Goal: Task Accomplishment & Management: Manage account settings

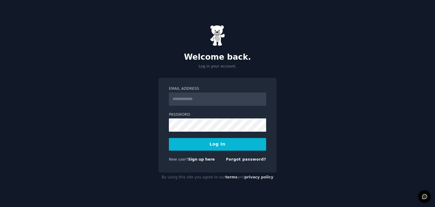
click at [185, 100] on input "Email Address" at bounding box center [217, 99] width 97 height 13
type input "**********"
click at [209, 149] on button "Log In" at bounding box center [217, 144] width 97 height 13
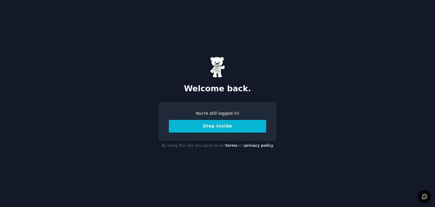
click at [207, 127] on button "Step Inside" at bounding box center [217, 126] width 97 height 13
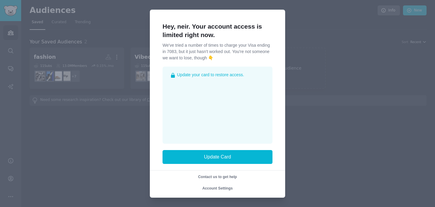
click at [221, 77] on span "Update your card to restore access." at bounding box center [210, 75] width 67 height 6
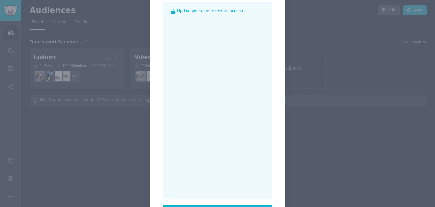
scroll to position [117, 0]
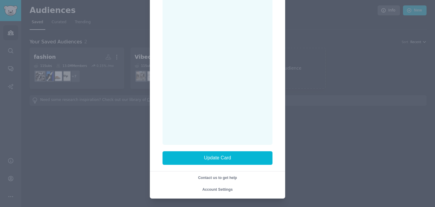
click at [225, 190] on span "Account Settings" at bounding box center [217, 190] width 30 height 4
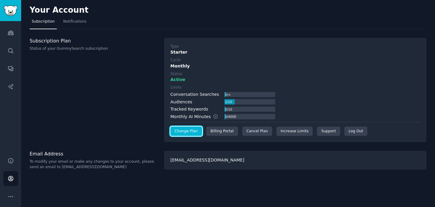
click at [179, 133] on link "Change Plan" at bounding box center [186, 132] width 32 height 10
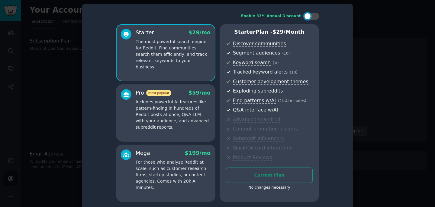
scroll to position [8, 0]
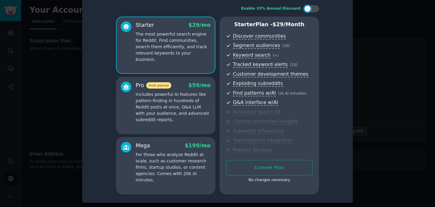
click at [269, 182] on div "No changes necessary" at bounding box center [269, 180] width 87 height 5
click at [265, 167] on div "Current Plan No changes necessary" at bounding box center [269, 173] width 87 height 26
click at [40, 85] on div at bounding box center [217, 103] width 435 height 207
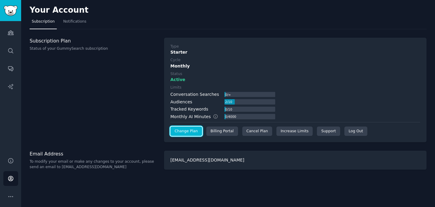
click at [187, 129] on link "Change Plan" at bounding box center [186, 132] width 32 height 10
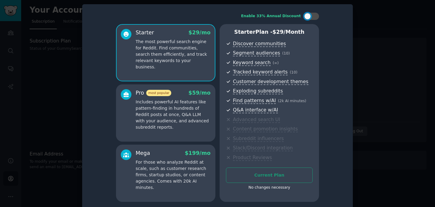
click at [38, 109] on div at bounding box center [217, 103] width 435 height 207
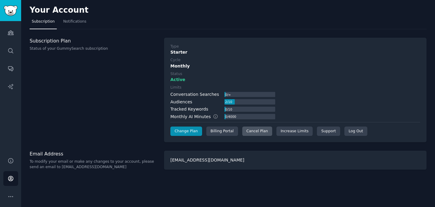
click at [254, 133] on div "Cancel Plan" at bounding box center [257, 132] width 30 height 10
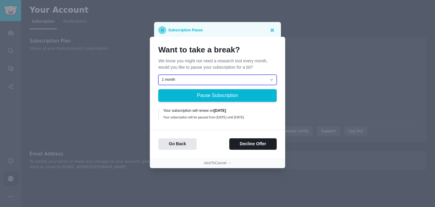
click at [192, 81] on select "1 month 2 months 3 months Choose a custom date to resume" at bounding box center [217, 80] width 118 height 10
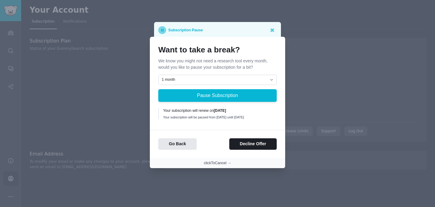
click at [218, 165] on button "clickToCancel →" at bounding box center [217, 163] width 27 height 5
